Goal: Task Accomplishment & Management: Use online tool/utility

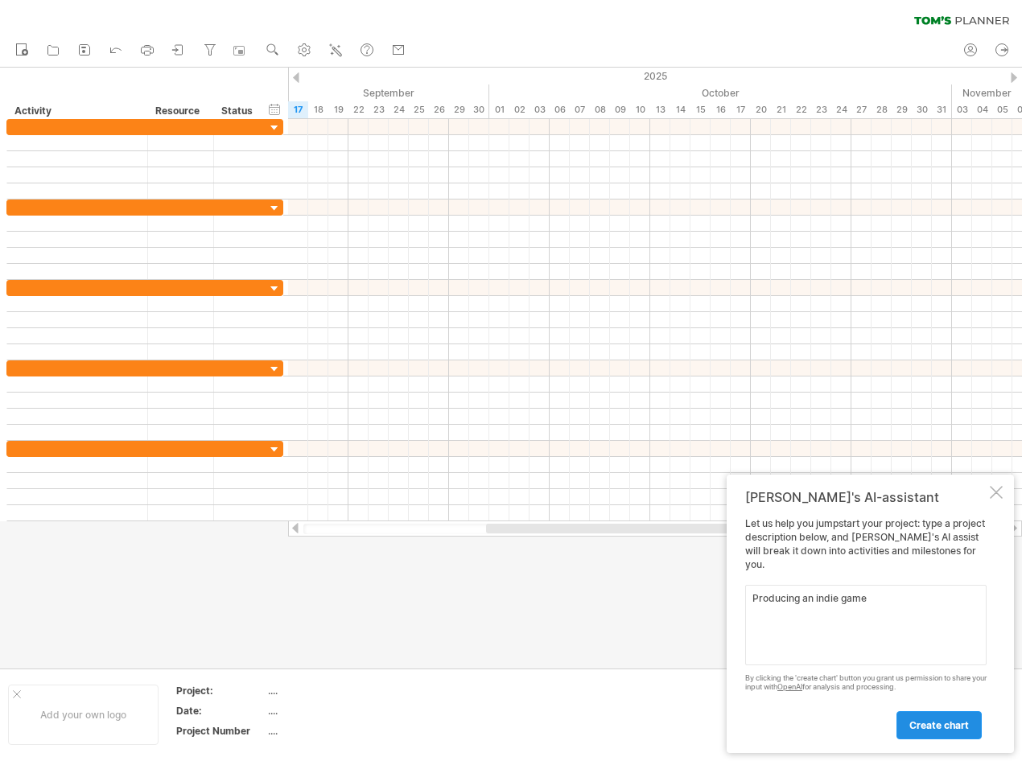
type textarea "Producing an indie game"
drag, startPoint x: 949, startPoint y: 723, endPoint x: 946, endPoint y: 704, distance: 19.6
click at [948, 723] on span "create chart" at bounding box center [939, 725] width 60 height 12
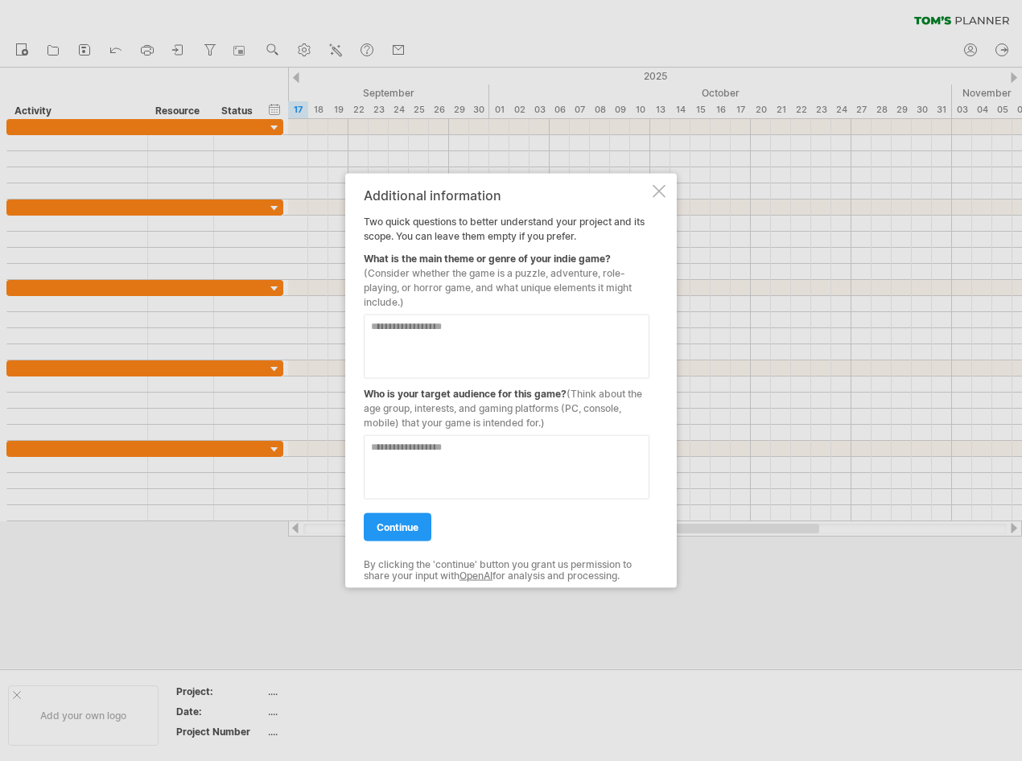
click at [519, 356] on textarea at bounding box center [507, 347] width 286 height 64
type textarea "**********"
click at [413, 458] on textarea at bounding box center [507, 467] width 286 height 64
type textarea "*******"
click at [407, 532] on span "continue" at bounding box center [398, 527] width 42 height 12
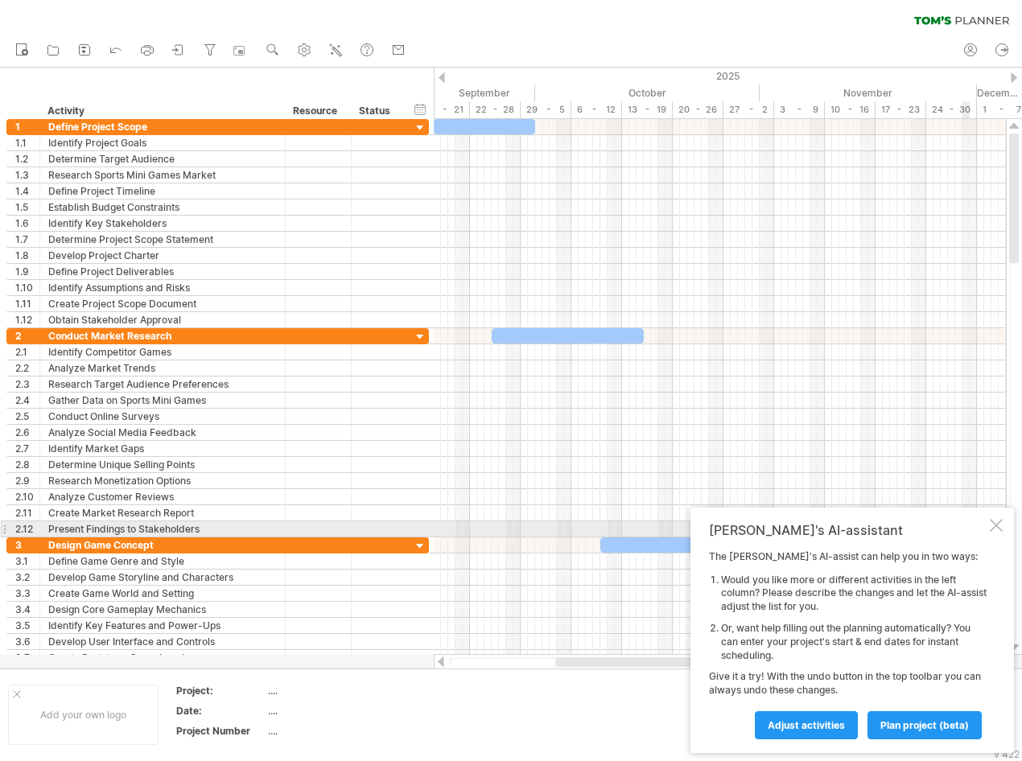
click at [1001, 531] on div at bounding box center [996, 525] width 13 height 13
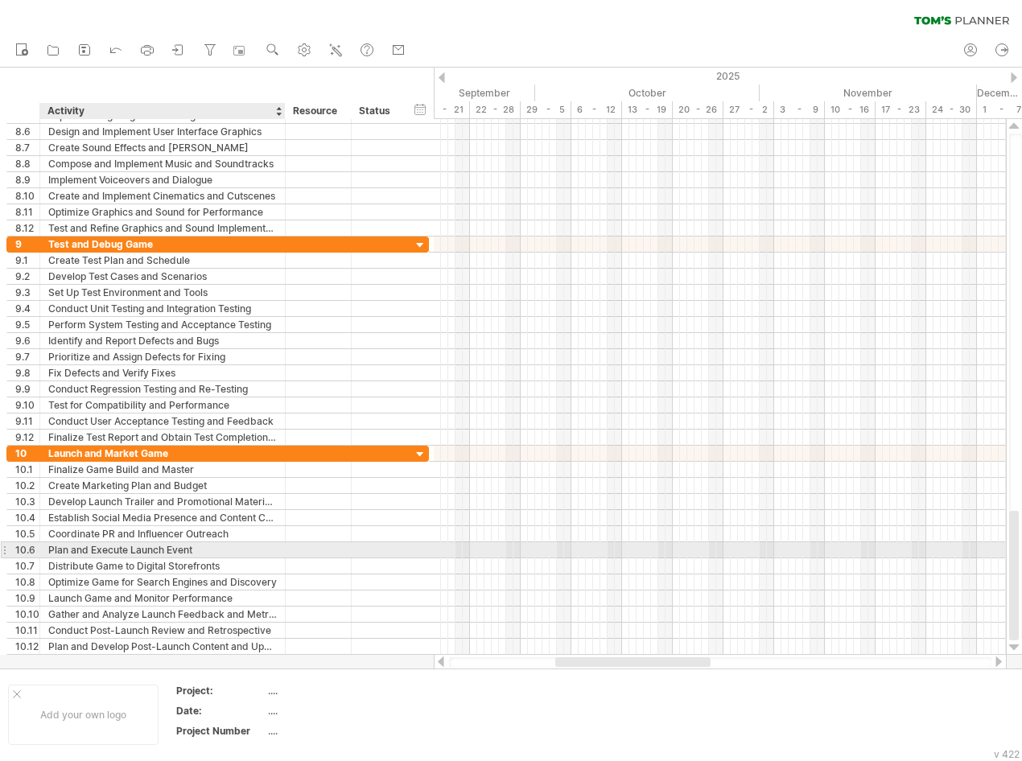
drag, startPoint x: 320, startPoint y: 660, endPoint x: 289, endPoint y: 546, distance: 118.5
click at [287, 544] on div "Trying to reach [DOMAIN_NAME] Connected again... 0% clear filter new 1" at bounding box center [511, 380] width 1022 height 761
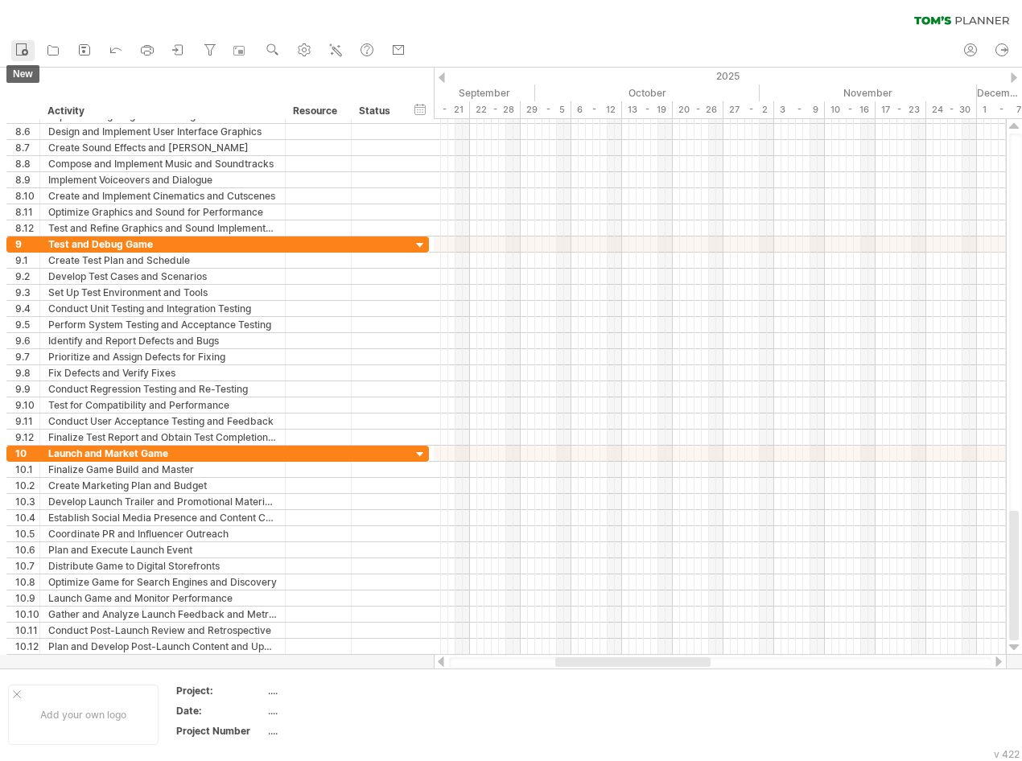
click at [24, 45] on icon at bounding box center [22, 49] width 16 height 16
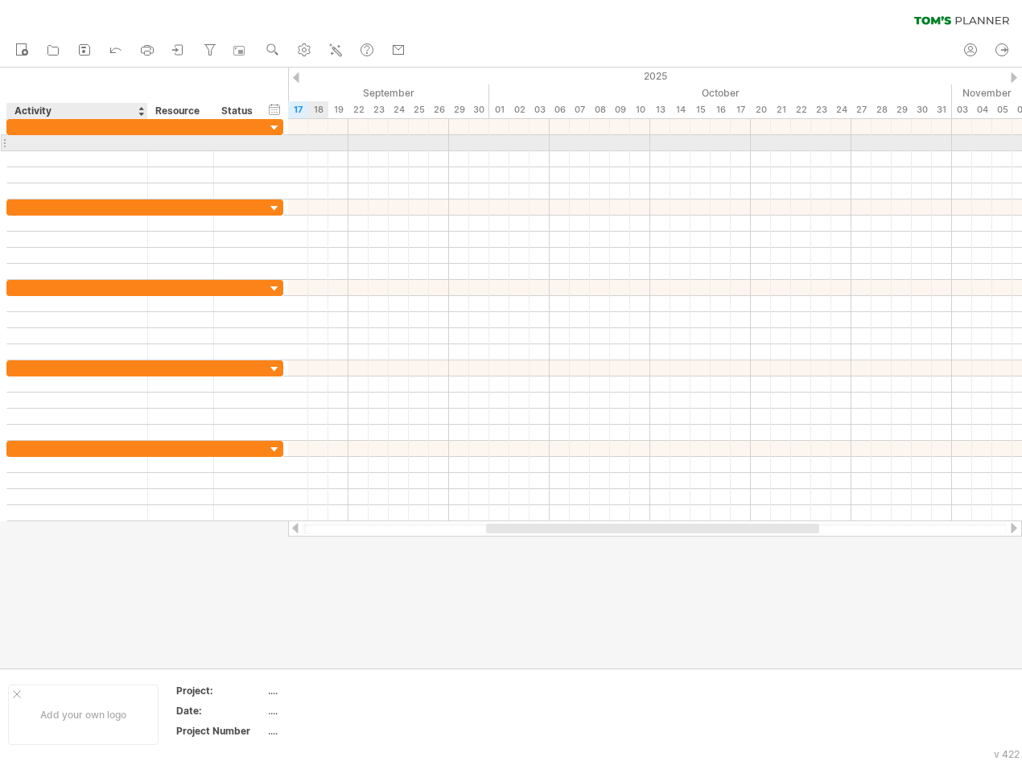
click at [76, 143] on div at bounding box center [77, 142] width 124 height 15
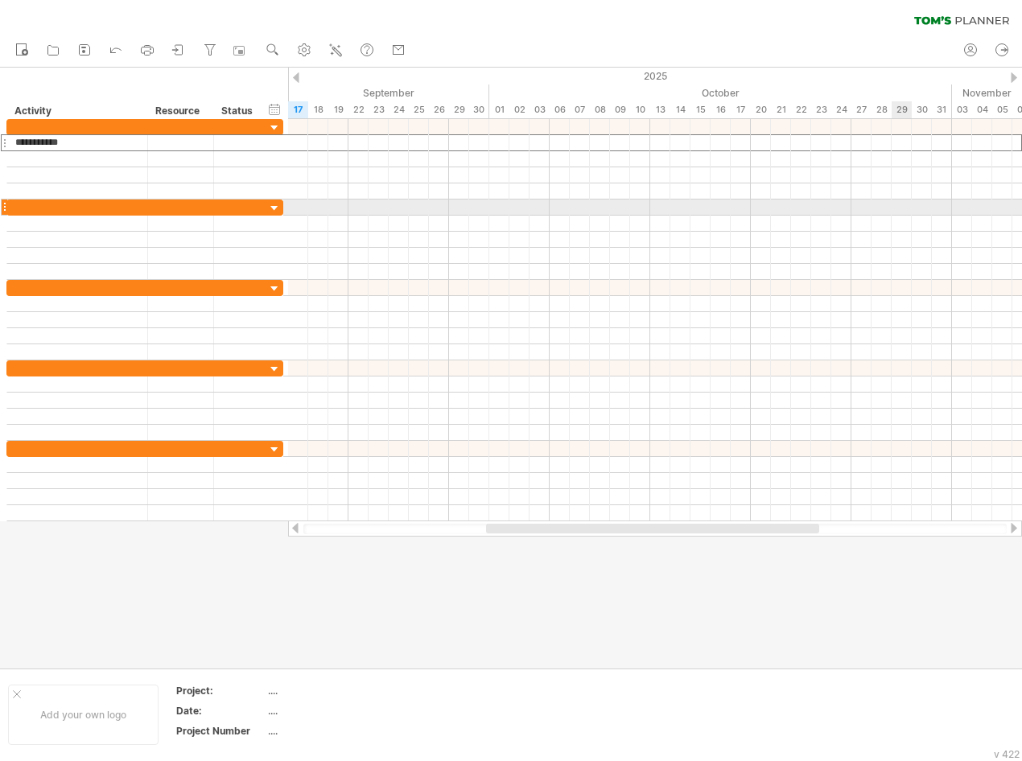
type input "**********"
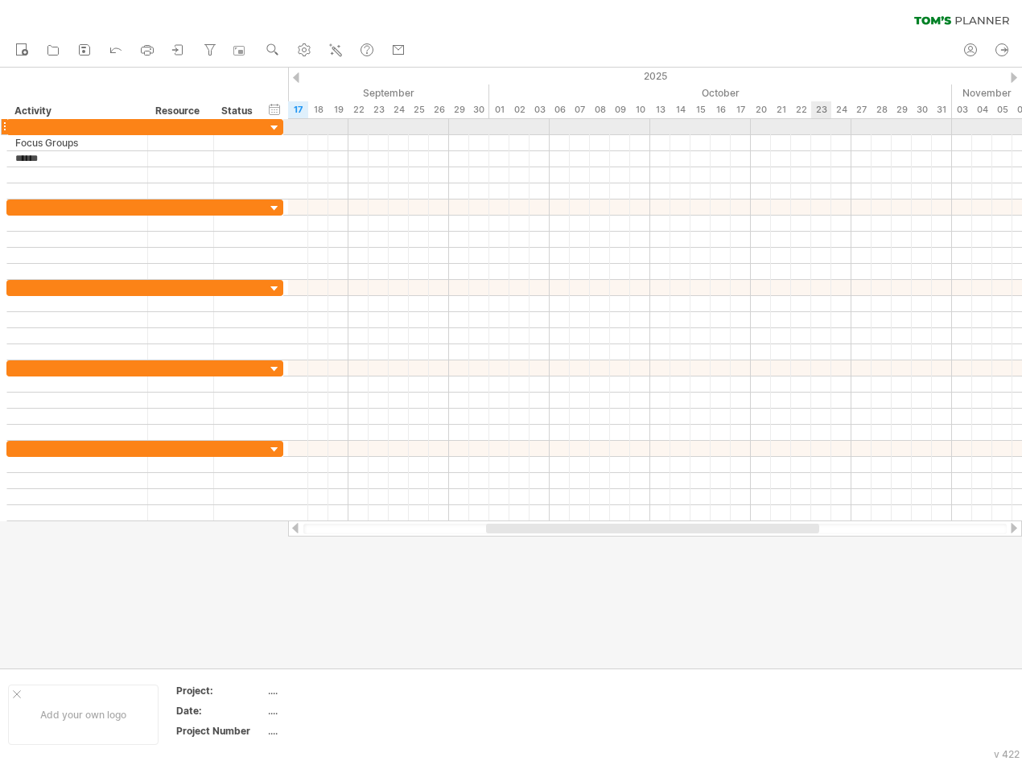
type input "*******"
type input "*****"
type input "**********"
click at [142, 125] on div at bounding box center [146, 127] width 8 height 16
click at [41, 122] on div at bounding box center [77, 126] width 124 height 15
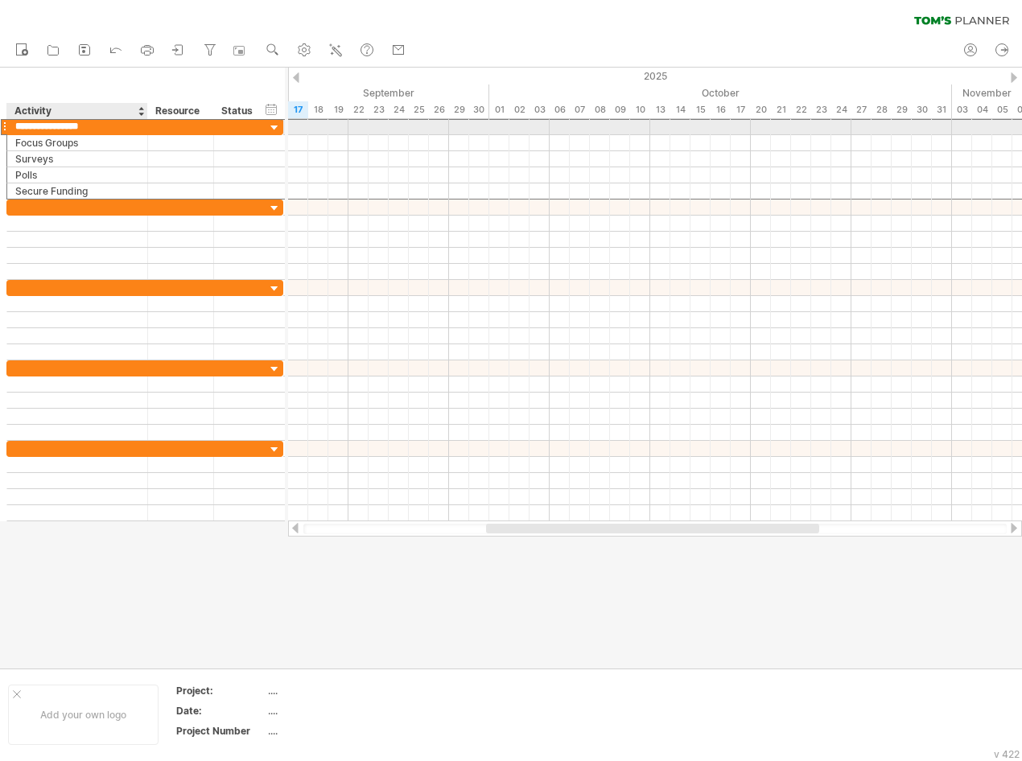
type input "**********"
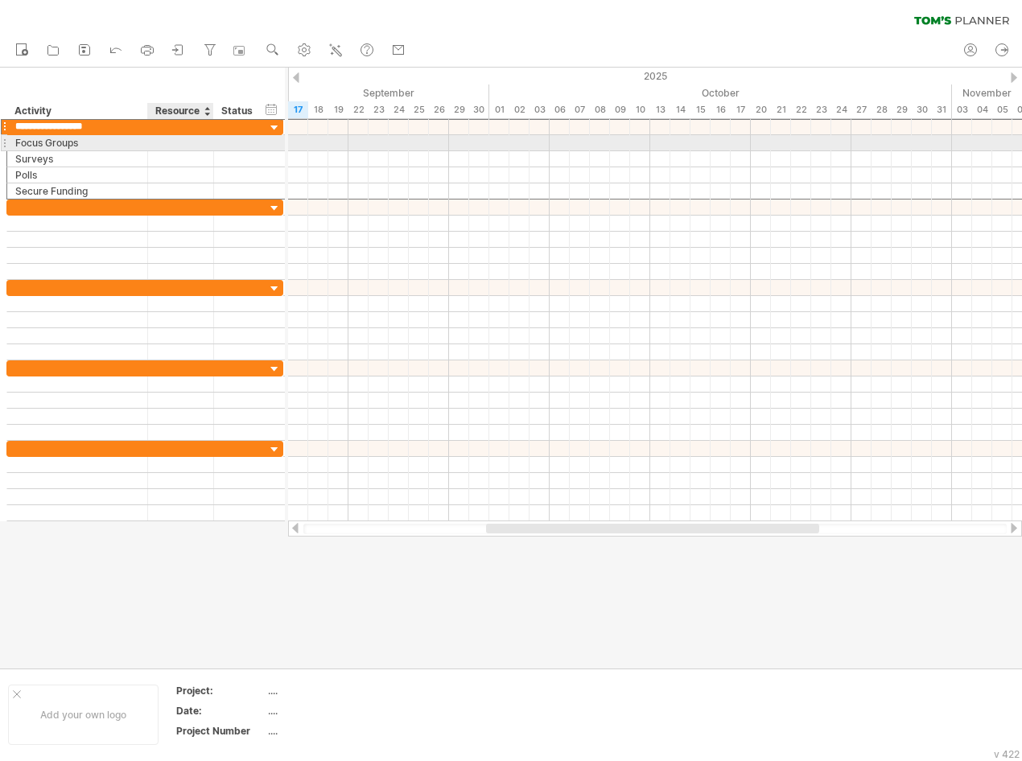
click at [175, 142] on div at bounding box center [180, 142] width 49 height 15
drag, startPoint x: 305, startPoint y: 141, endPoint x: 338, endPoint y: 141, distance: 33.0
click at [338, 141] on div at bounding box center [655, 143] width 734 height 16
drag, startPoint x: 294, startPoint y: 143, endPoint x: 335, endPoint y: 145, distance: 41.1
click at [335, 145] on div at bounding box center [655, 143] width 734 height 16
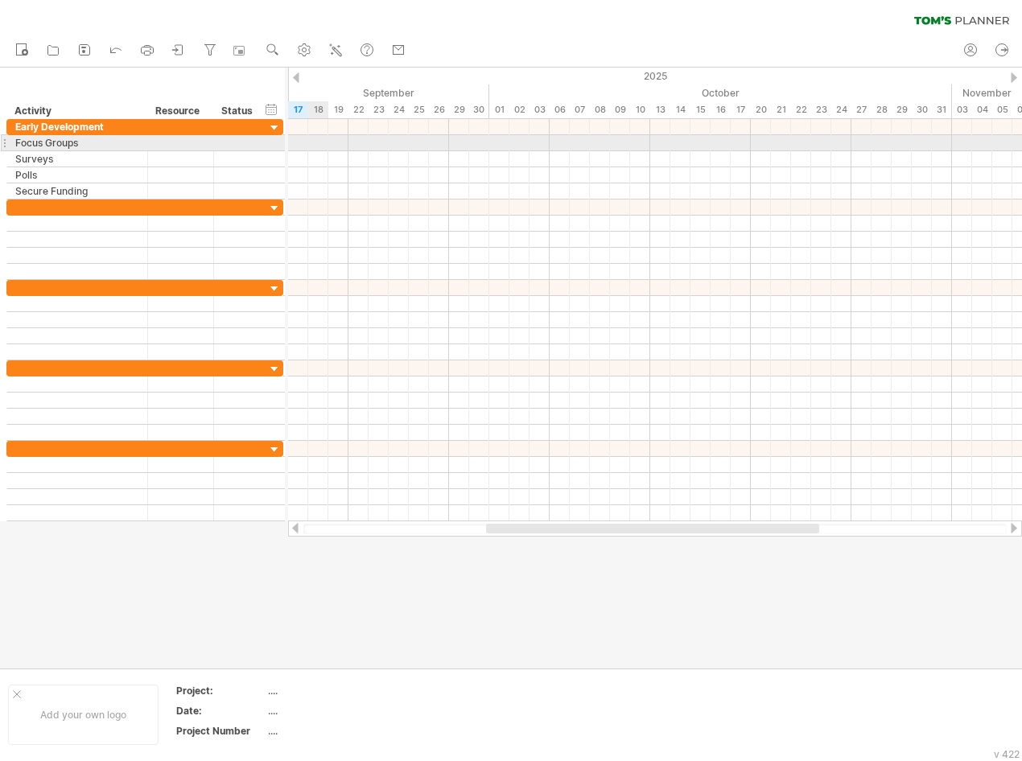
click at [309, 138] on div at bounding box center [655, 143] width 734 height 16
click at [321, 139] on div at bounding box center [655, 143] width 734 height 16
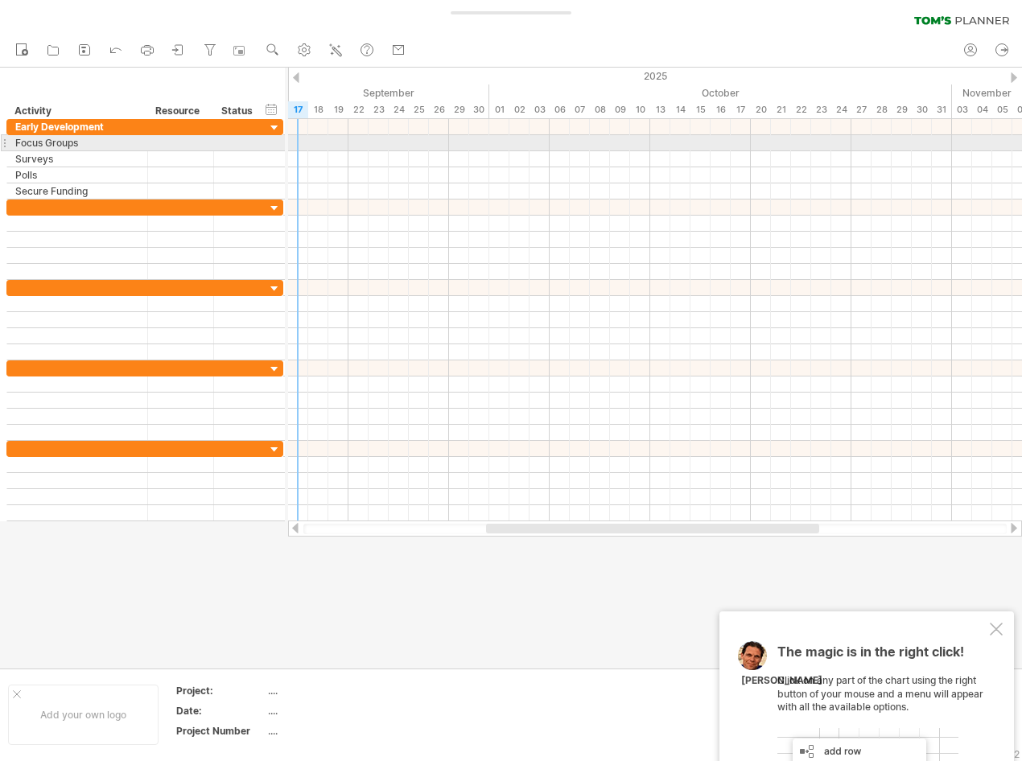
click at [294, 140] on div at bounding box center [655, 143] width 734 height 16
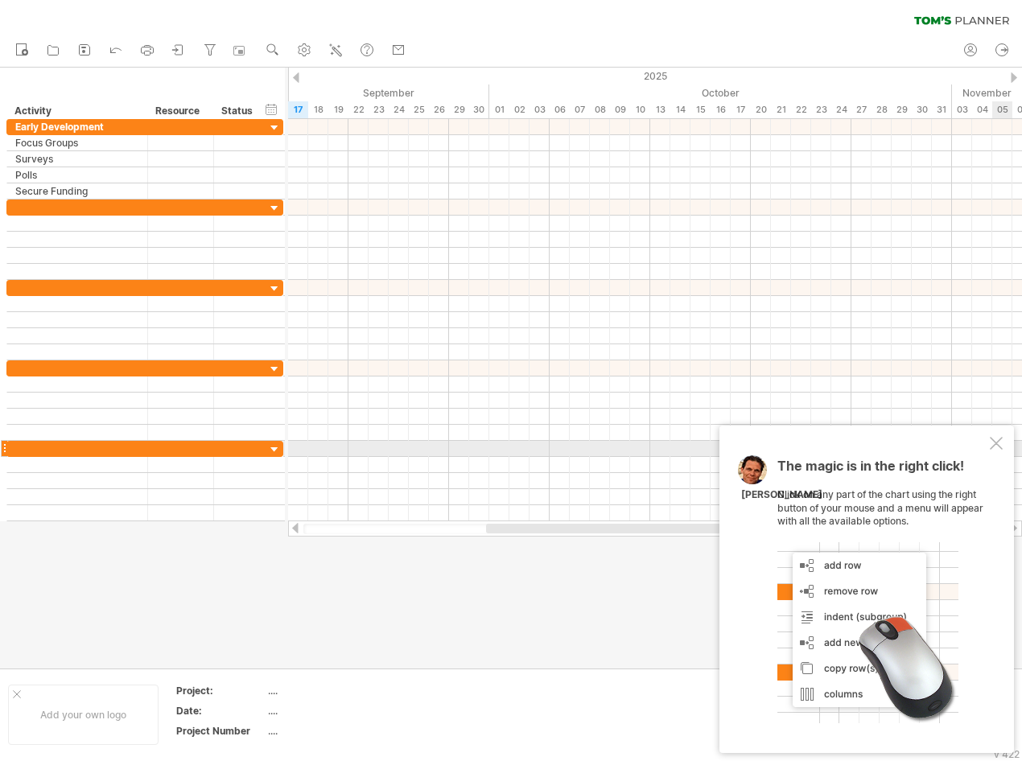
click at [991, 442] on div at bounding box center [996, 443] width 13 height 13
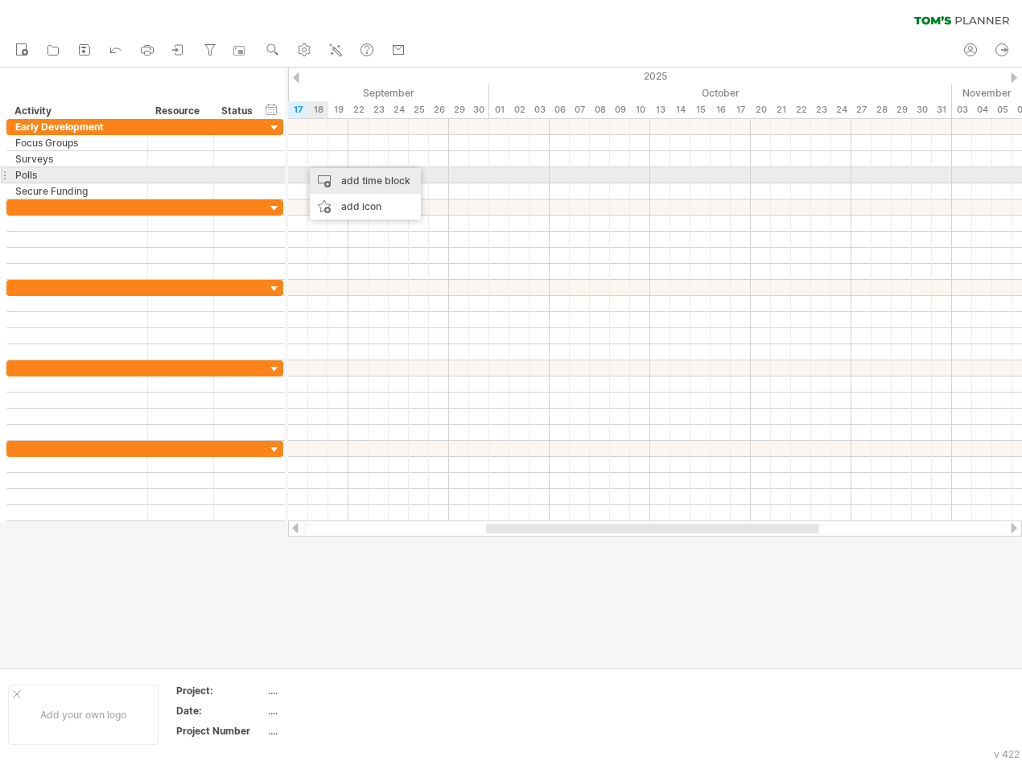
click at [322, 175] on div "add time block" at bounding box center [365, 181] width 111 height 26
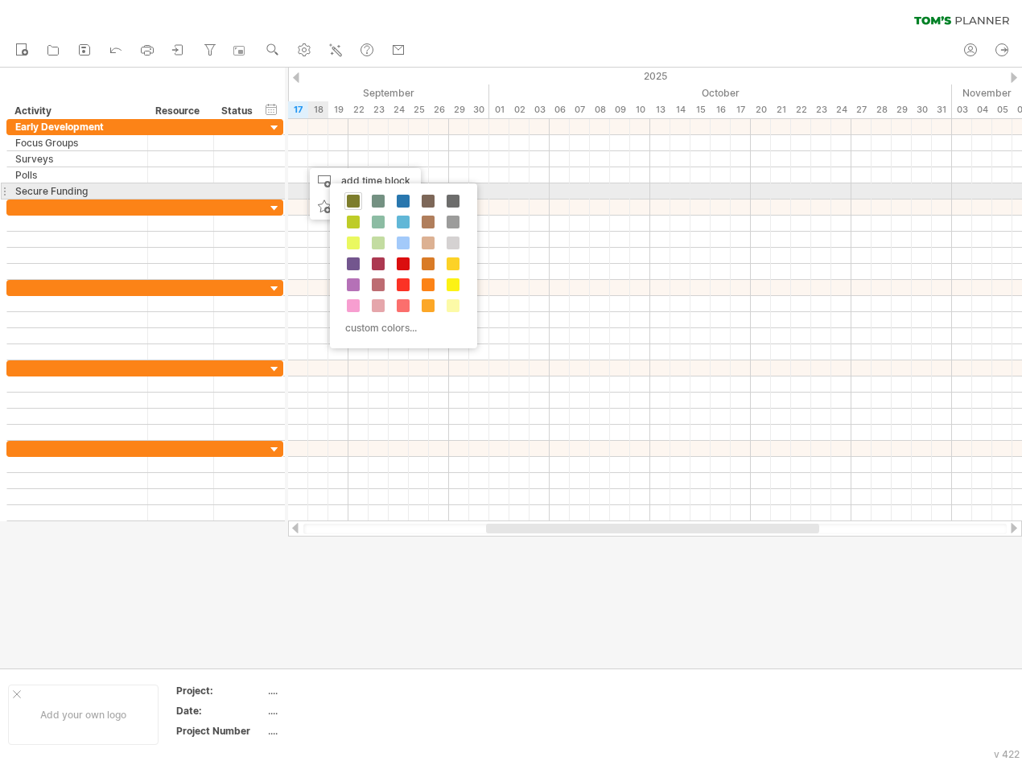
click at [348, 198] on span at bounding box center [353, 201] width 13 height 13
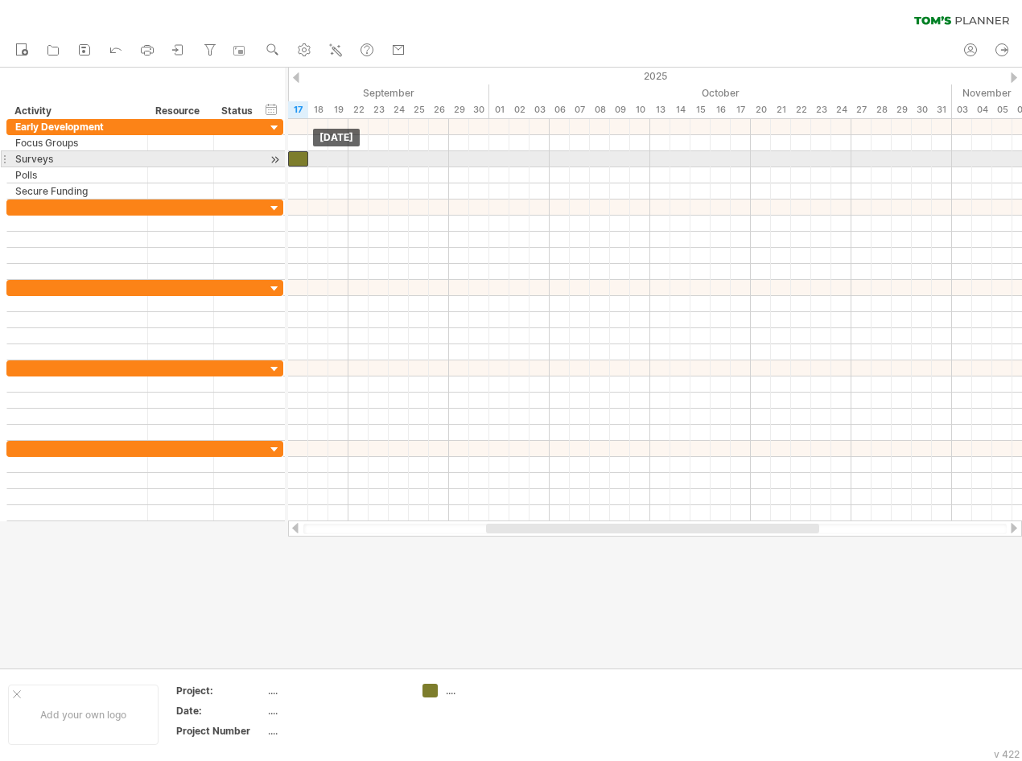
drag, startPoint x: 311, startPoint y: 163, endPoint x: 298, endPoint y: 162, distance: 13.7
click at [298, 162] on div at bounding box center [298, 158] width 20 height 15
drag, startPoint x: 309, startPoint y: 159, endPoint x: 345, endPoint y: 157, distance: 36.2
click at [345, 157] on span at bounding box center [348, 158] width 6 height 15
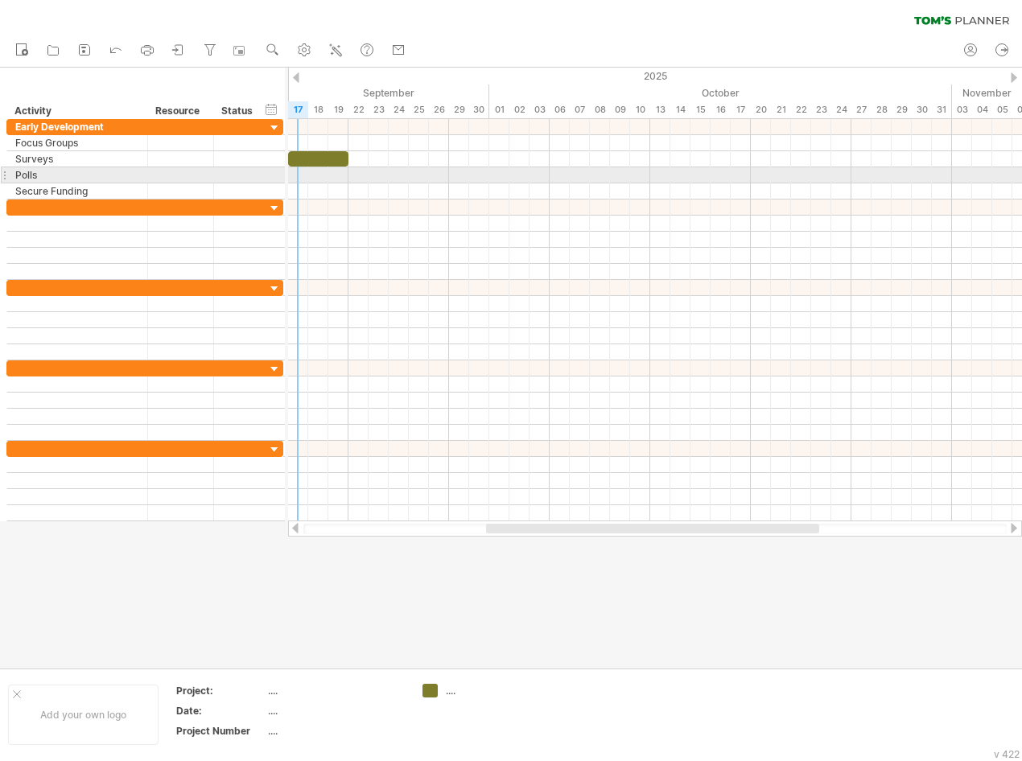
click at [301, 179] on div at bounding box center [655, 175] width 734 height 16
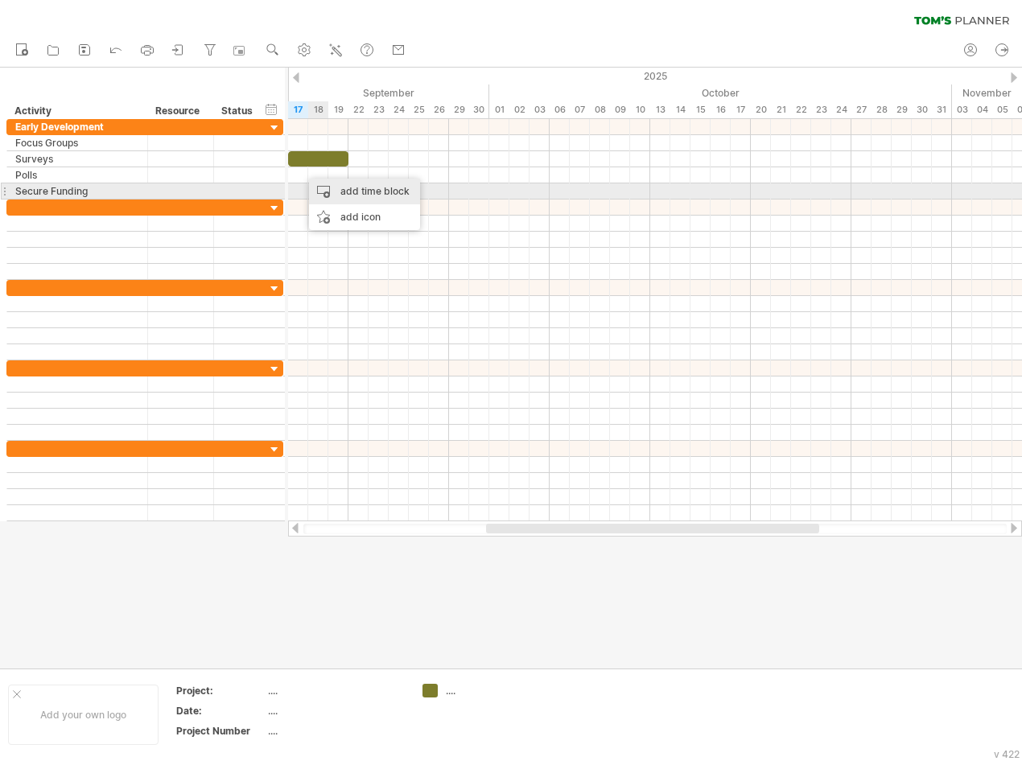
click at [323, 184] on div "add time block" at bounding box center [364, 192] width 111 height 26
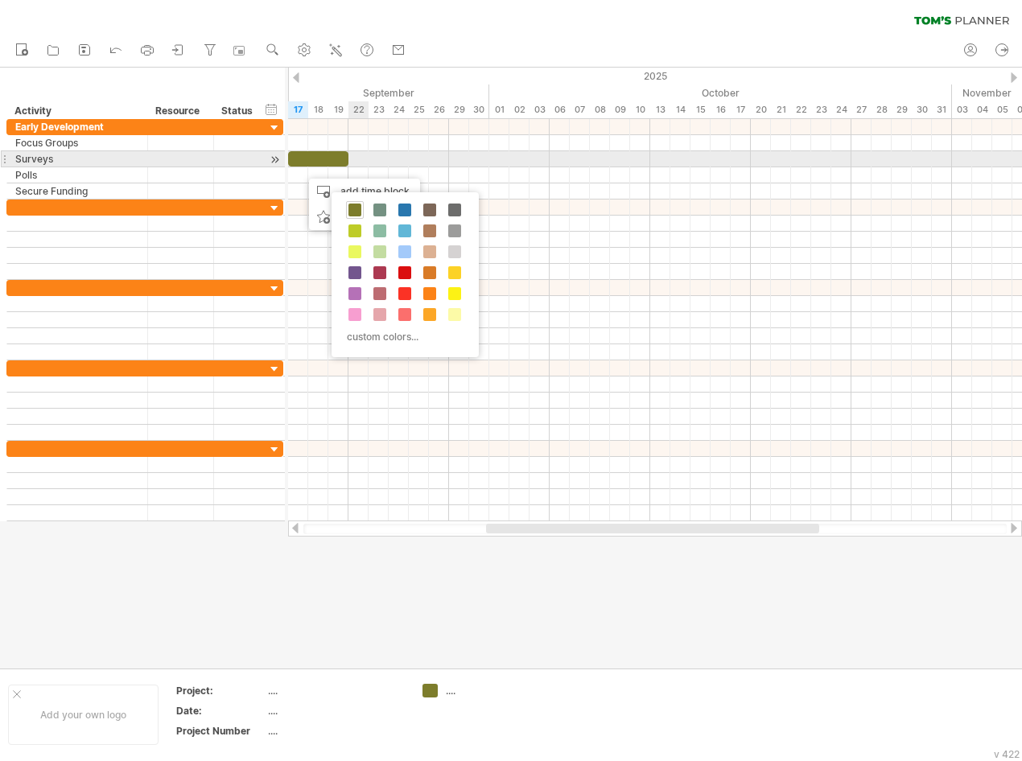
click at [356, 161] on div at bounding box center [655, 159] width 734 height 16
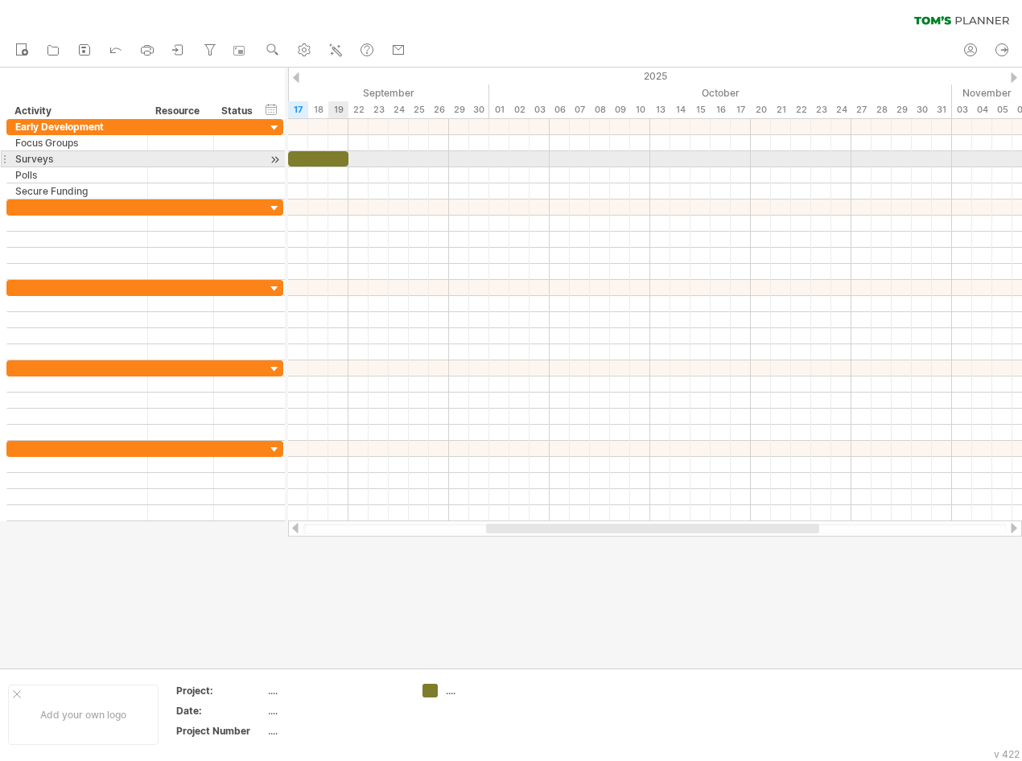
click at [338, 163] on div at bounding box center [318, 158] width 60 height 15
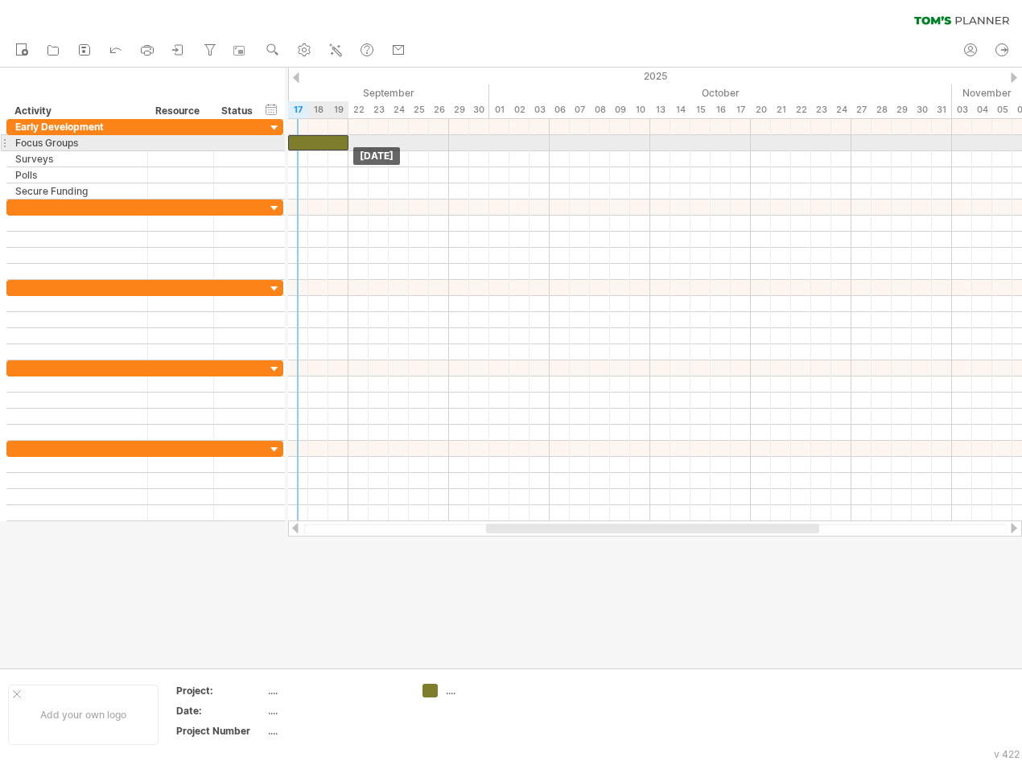
drag, startPoint x: 303, startPoint y: 151, endPoint x: 299, endPoint y: 140, distance: 12.0
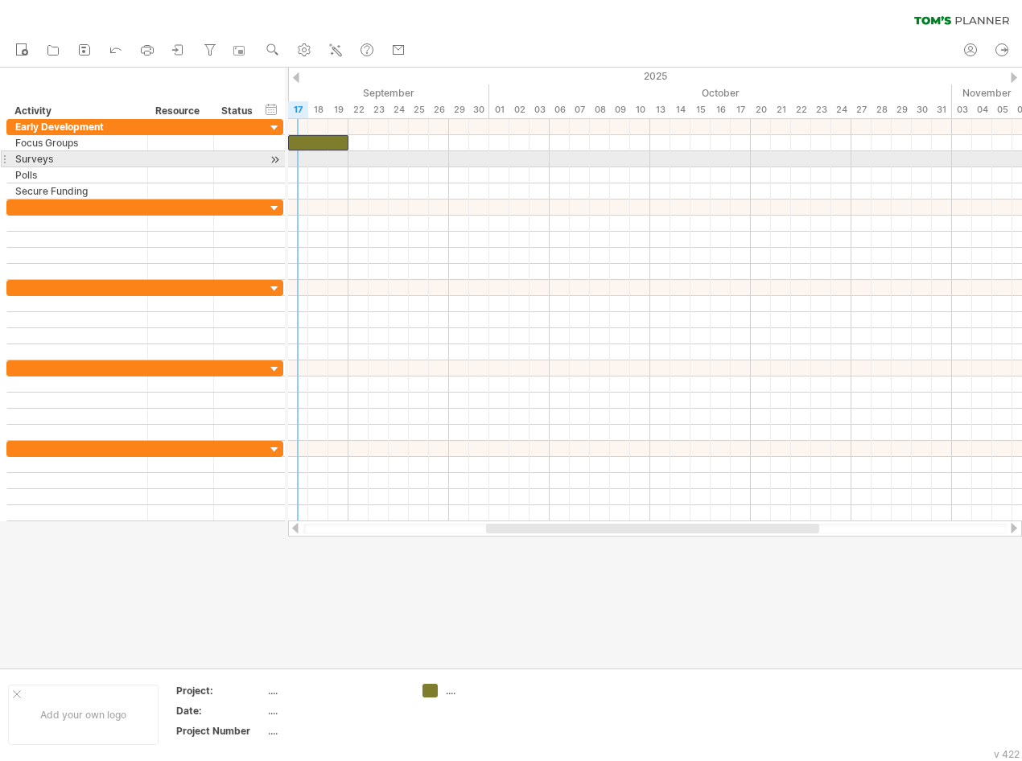
click at [301, 153] on div at bounding box center [655, 159] width 734 height 16
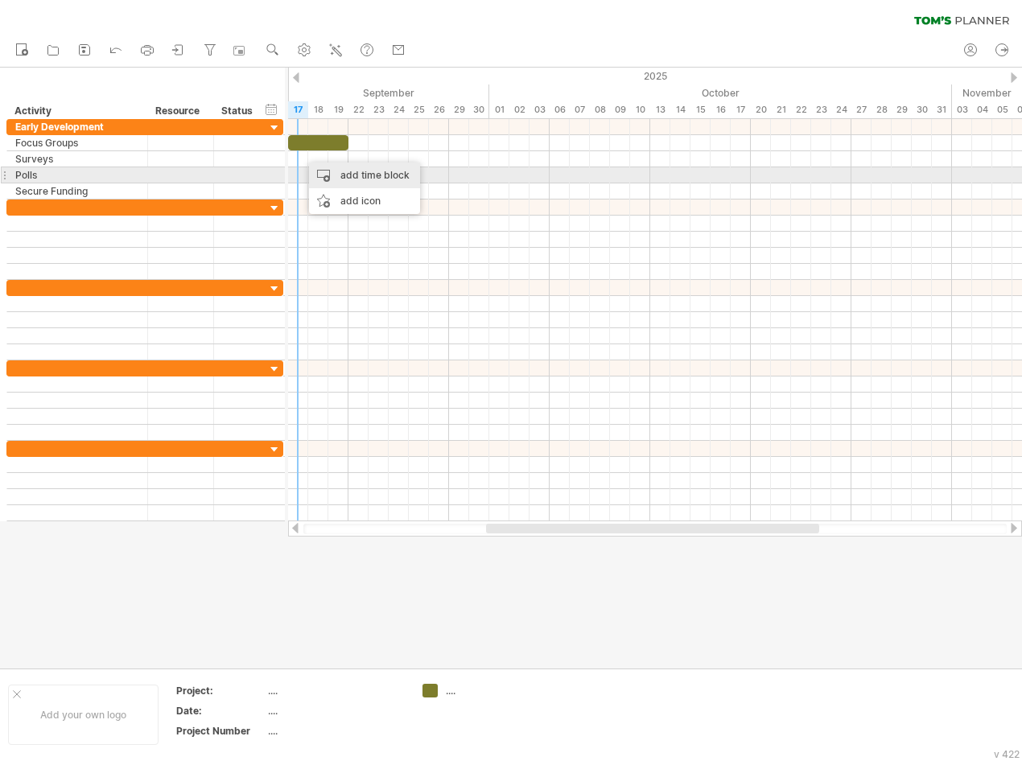
click at [323, 179] on div "add time block" at bounding box center [364, 176] width 111 height 26
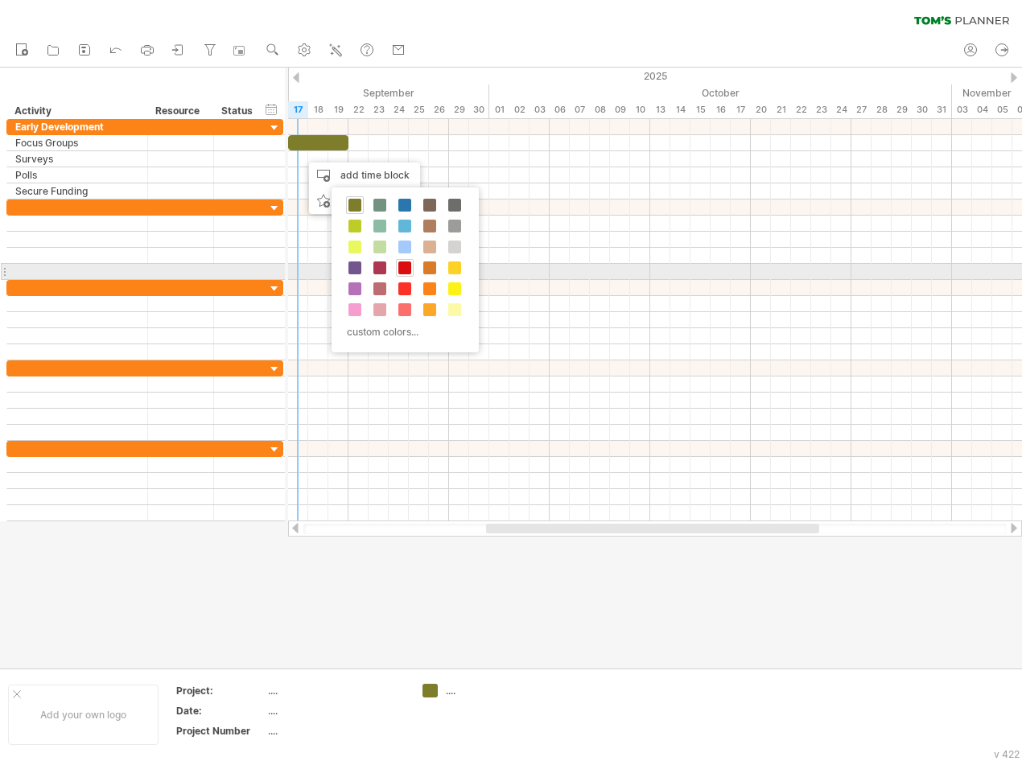
click at [400, 271] on span at bounding box center [404, 268] width 13 height 13
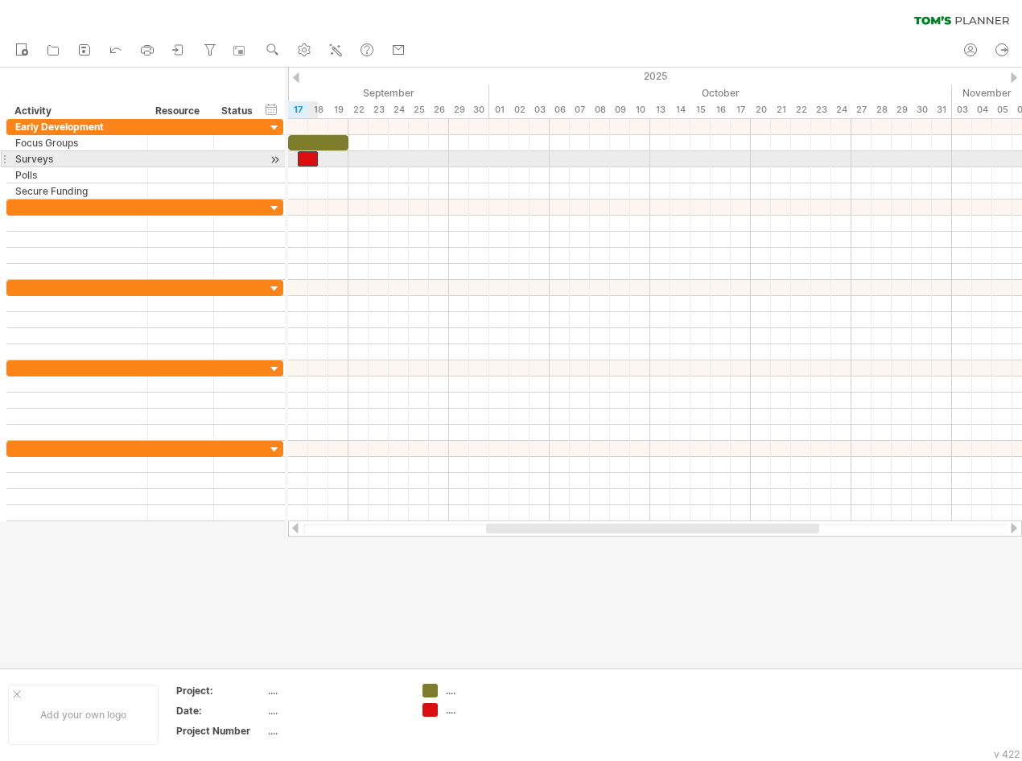
click at [303, 157] on div at bounding box center [308, 158] width 20 height 15
click at [303, 157] on div at bounding box center [298, 158] width 20 height 15
drag, startPoint x: 308, startPoint y: 157, endPoint x: 348, endPoint y: 162, distance: 39.7
click at [348, 162] on span at bounding box center [348, 158] width 6 height 15
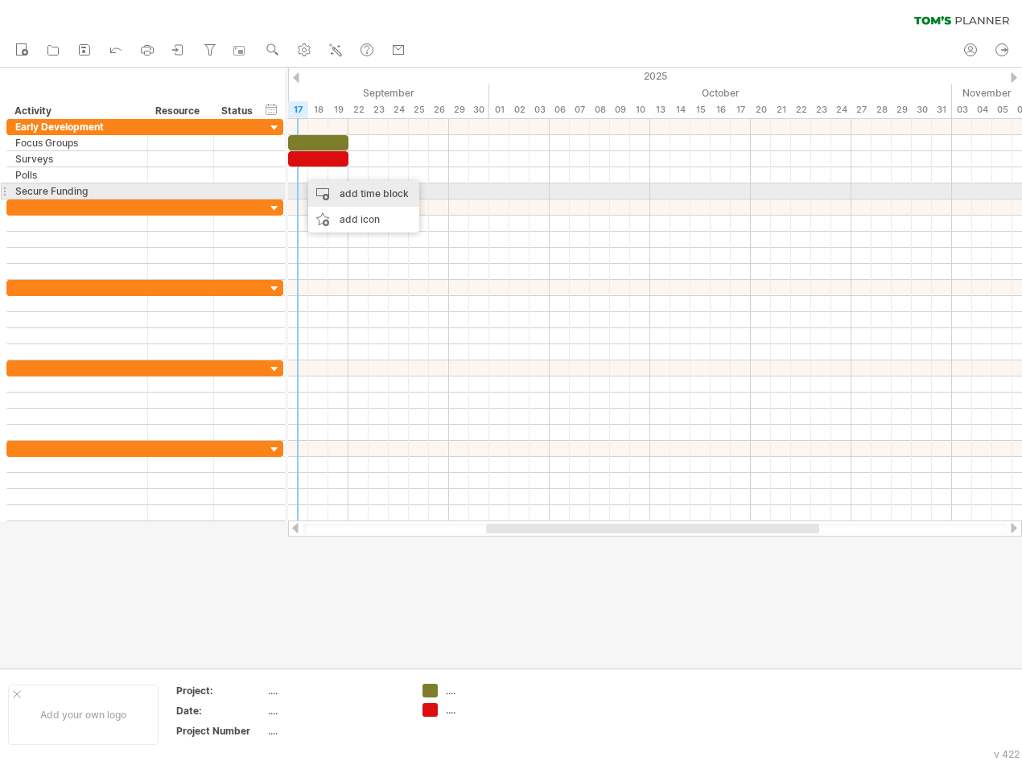
click at [319, 188] on div "add time block" at bounding box center [363, 194] width 111 height 26
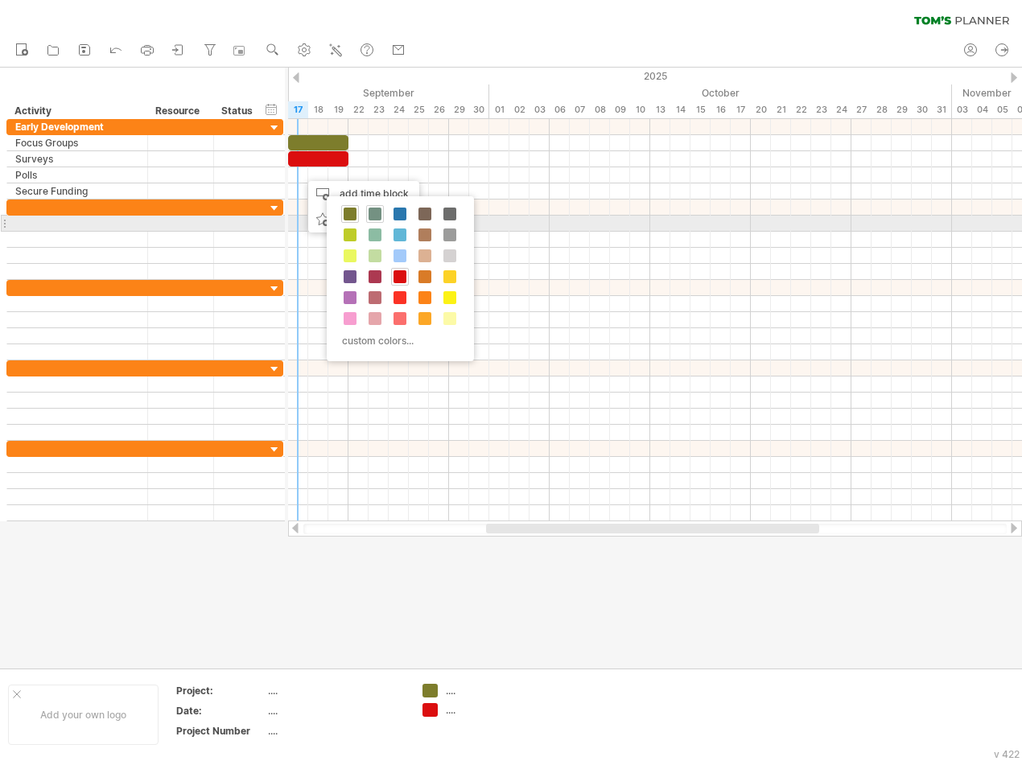
click at [377, 216] on span at bounding box center [375, 214] width 13 height 13
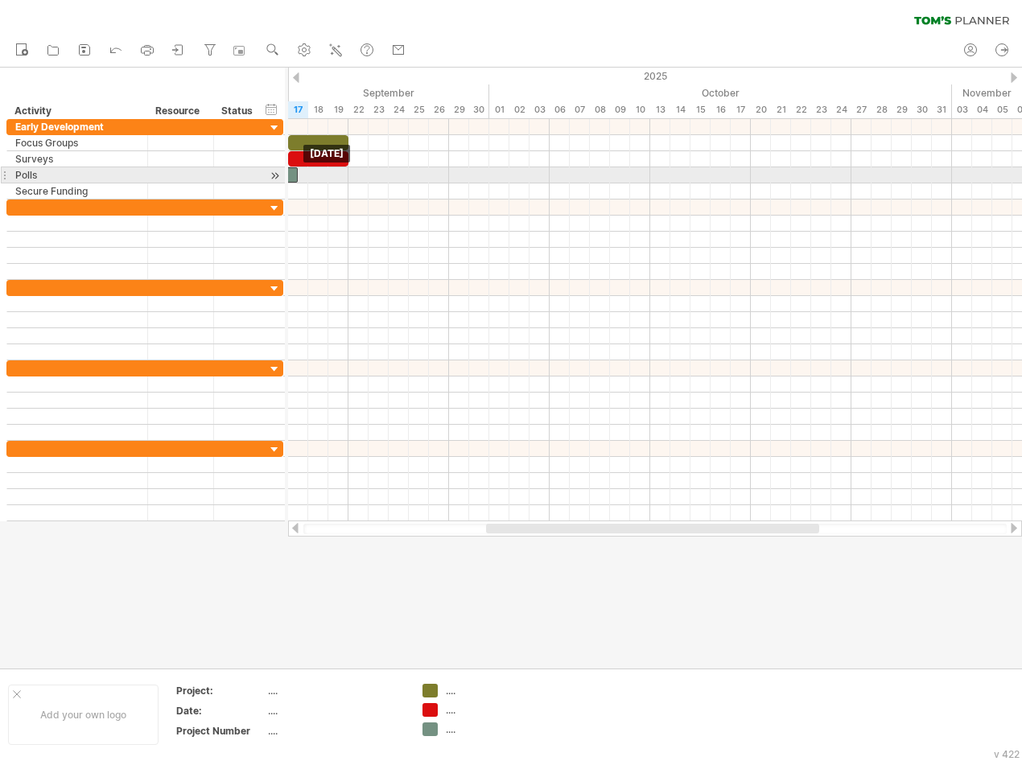
drag, startPoint x: 308, startPoint y: 178, endPoint x: 293, endPoint y: 179, distance: 15.3
click at [293, 179] on div at bounding box center [288, 174] width 20 height 15
click at [297, 175] on div at bounding box center [298, 174] width 20 height 15
click at [299, 175] on div at bounding box center [298, 174] width 20 height 15
drag, startPoint x: 307, startPoint y: 175, endPoint x: 342, endPoint y: 174, distance: 35.4
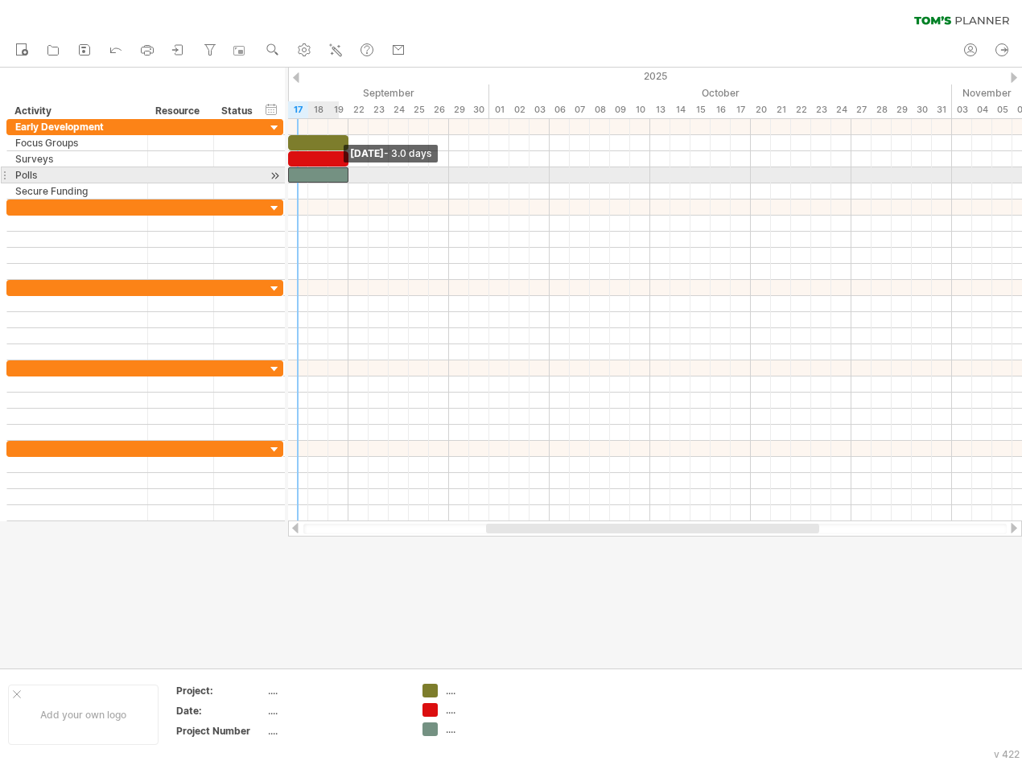
click at [342, 174] on div at bounding box center [318, 174] width 60 height 15
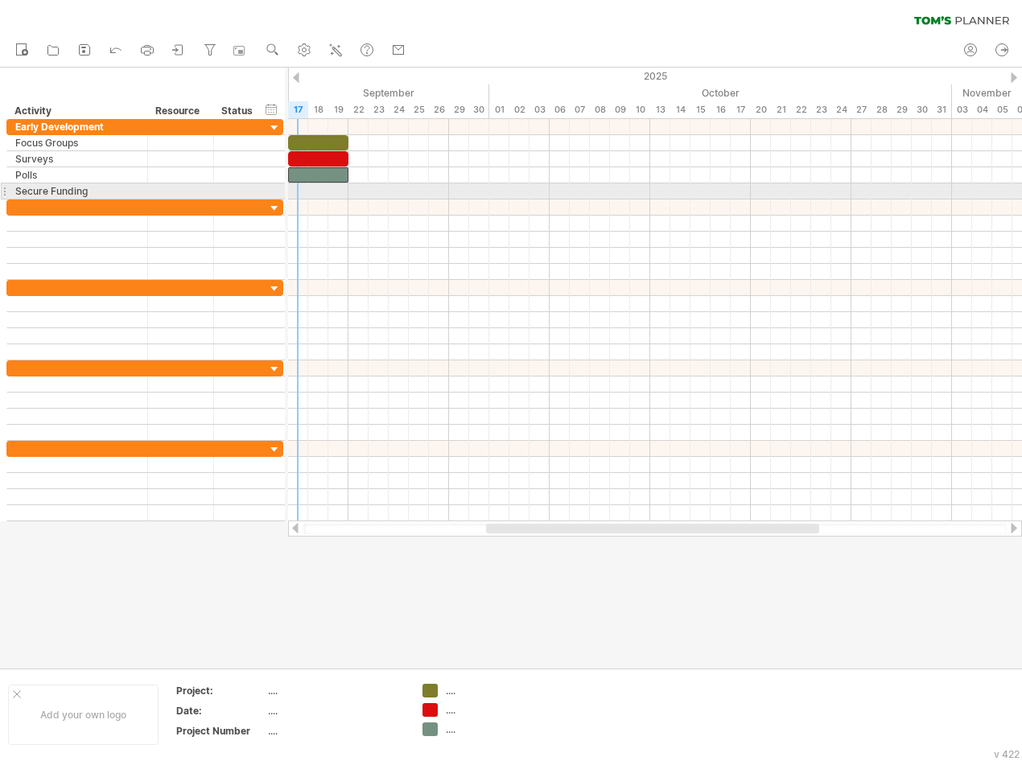
click at [299, 187] on div at bounding box center [655, 191] width 734 height 16
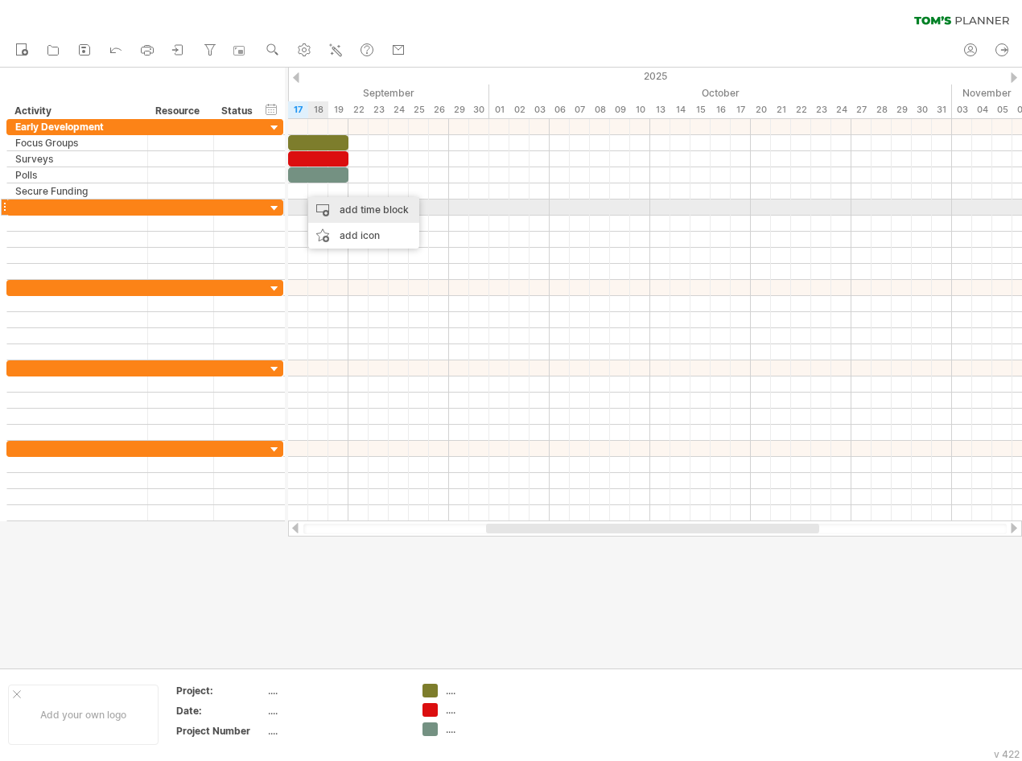
click at [319, 205] on div "add time block" at bounding box center [363, 210] width 111 height 26
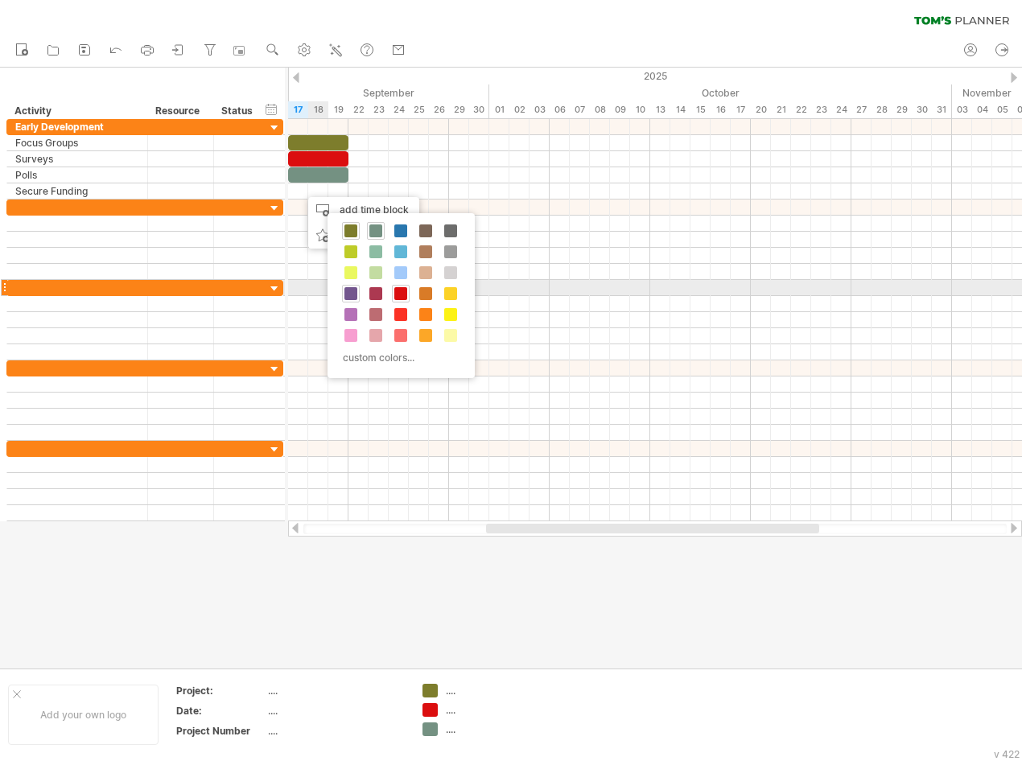
click at [355, 291] on span at bounding box center [350, 293] width 13 height 13
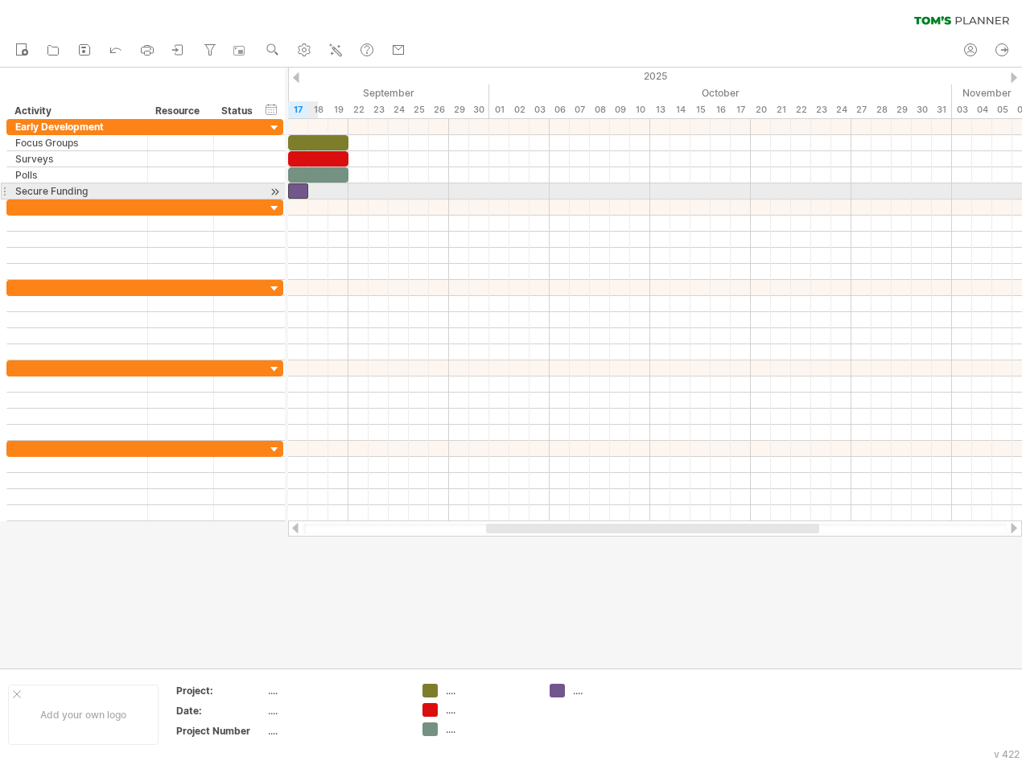
drag, startPoint x: 310, startPoint y: 191, endPoint x: 296, endPoint y: 191, distance: 13.7
click at [296, 191] on div at bounding box center [298, 190] width 20 height 15
click at [299, 189] on div at bounding box center [298, 190] width 20 height 15
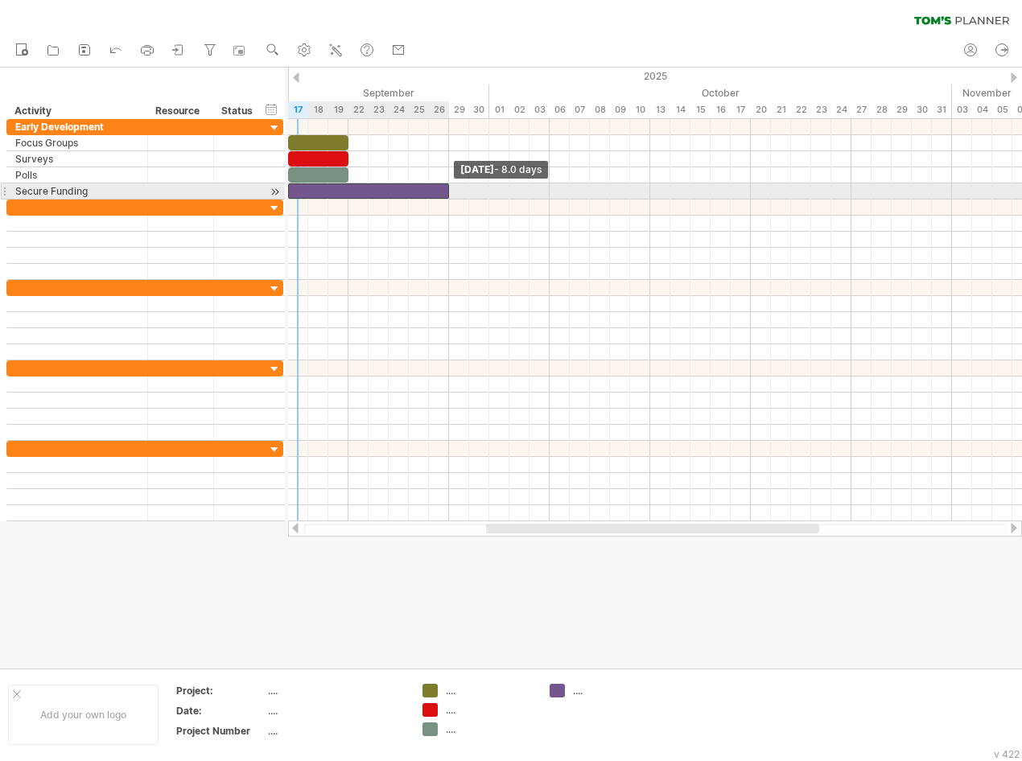
drag, startPoint x: 305, startPoint y: 188, endPoint x: 445, endPoint y: 195, distance: 140.2
click at [445, 195] on div at bounding box center [368, 190] width 161 height 15
click at [431, 191] on div at bounding box center [368, 190] width 161 height 15
drag, startPoint x: 447, startPoint y: 189, endPoint x: 410, endPoint y: 189, distance: 36.2
click at [410, 189] on span at bounding box center [409, 190] width 6 height 15
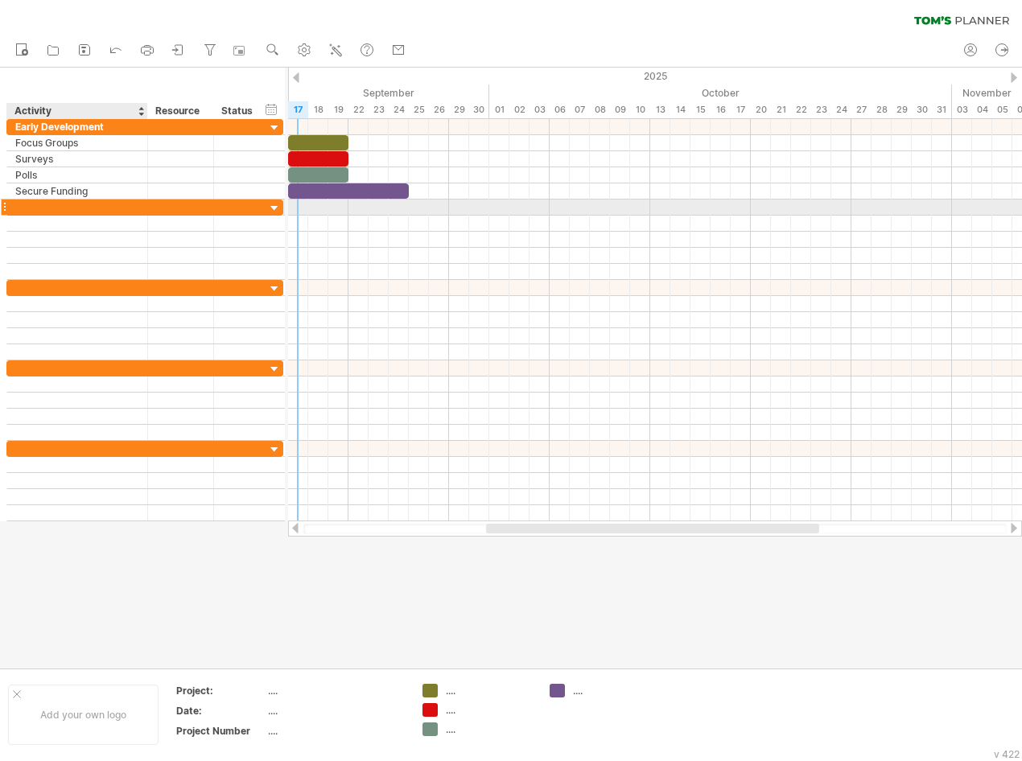
click at [104, 208] on div at bounding box center [77, 207] width 124 height 15
type input "**********"
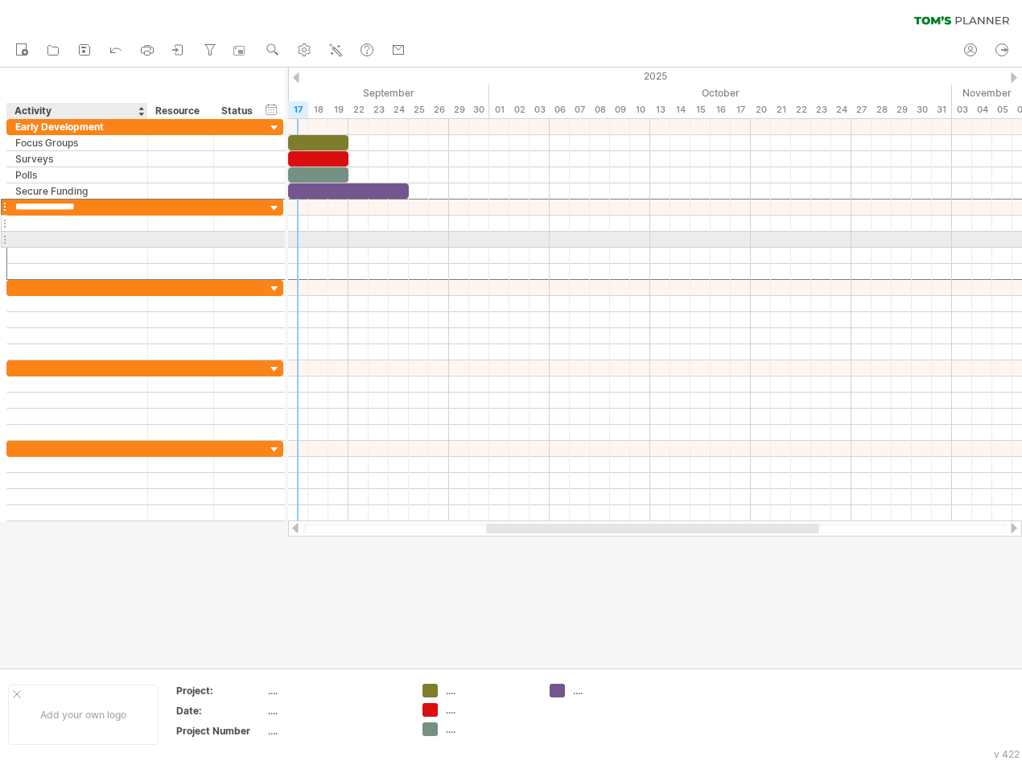
click at [76, 216] on div "**********" at bounding box center [144, 239] width 277 height 81
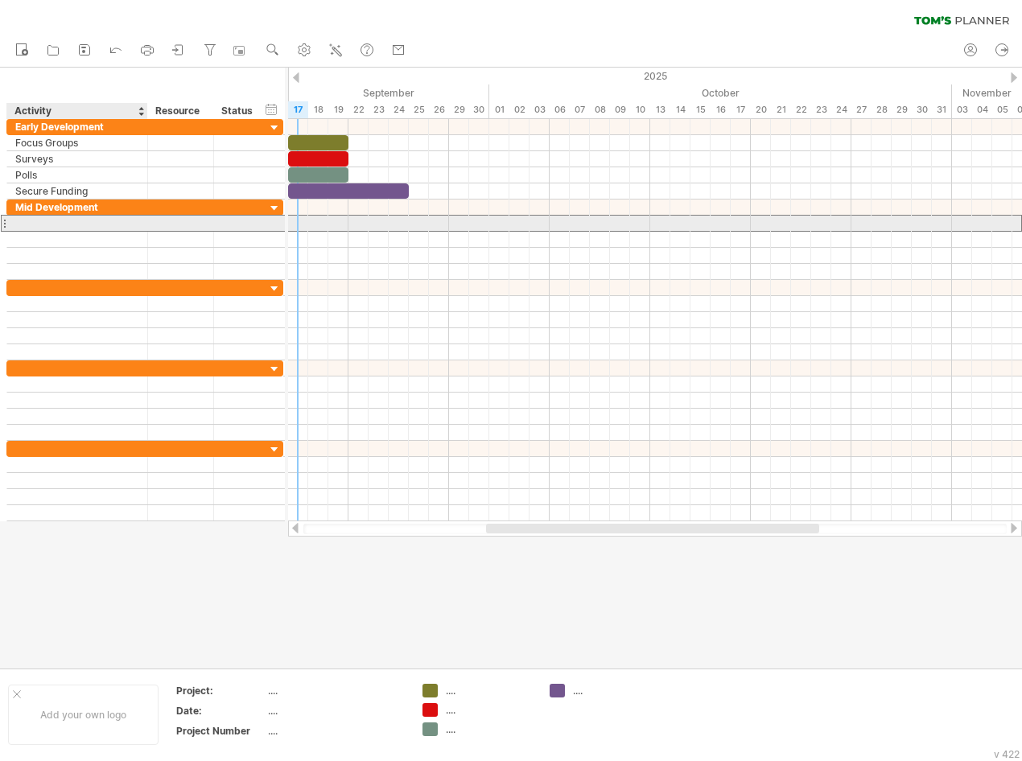
click at [76, 223] on input "text" at bounding box center [77, 223] width 124 height 15
